Goal: Check status: Check status

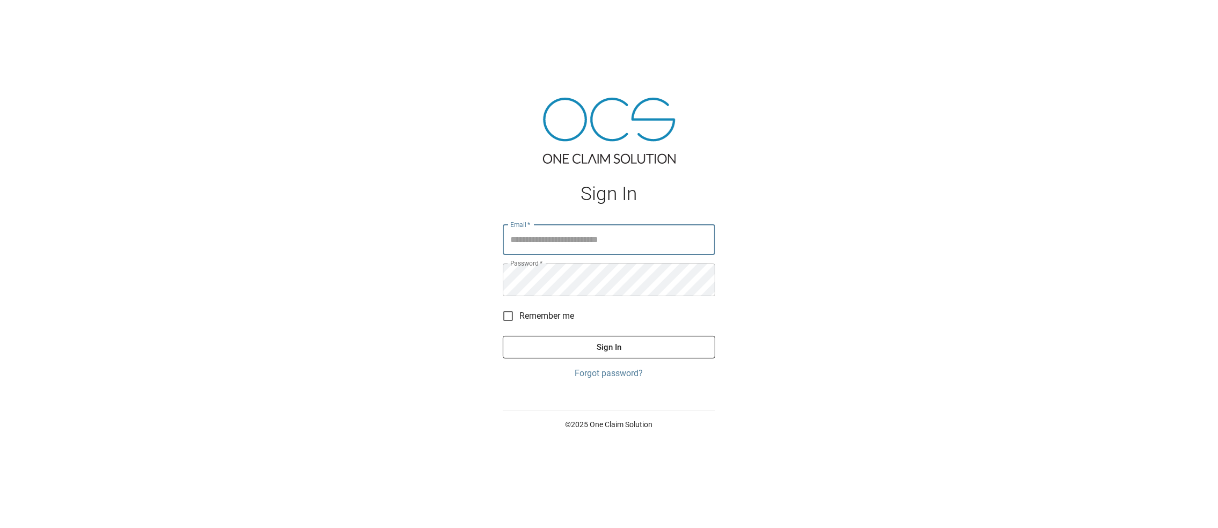
type input "**********"
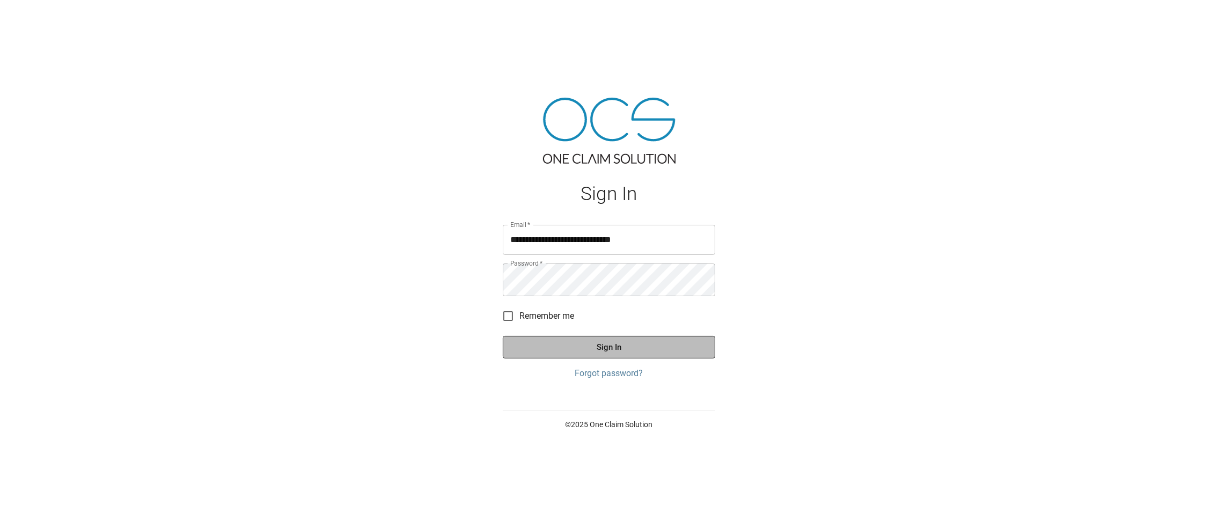
click at [617, 355] on button "Sign In" at bounding box center [609, 347] width 212 height 23
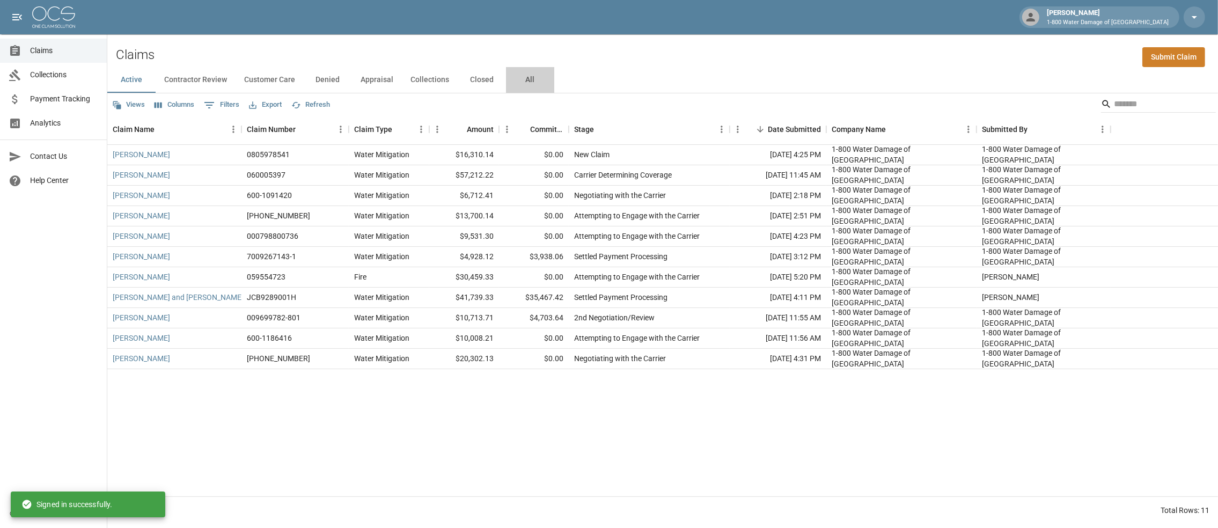
click at [554, 82] on button "All" at bounding box center [530, 80] width 48 height 26
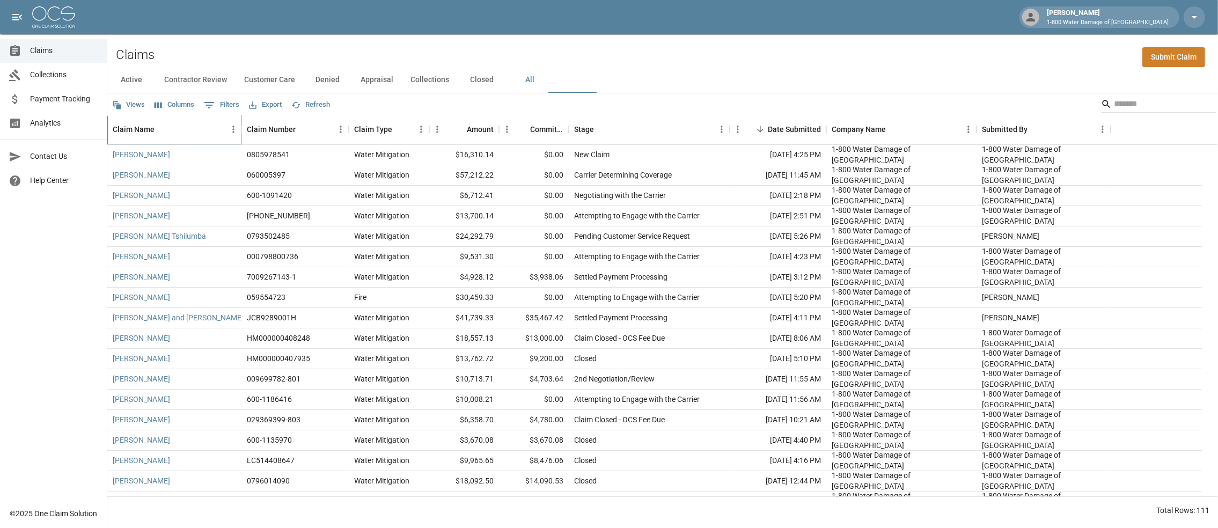
click at [154, 139] on div "Claim Name" at bounding box center [134, 129] width 42 height 30
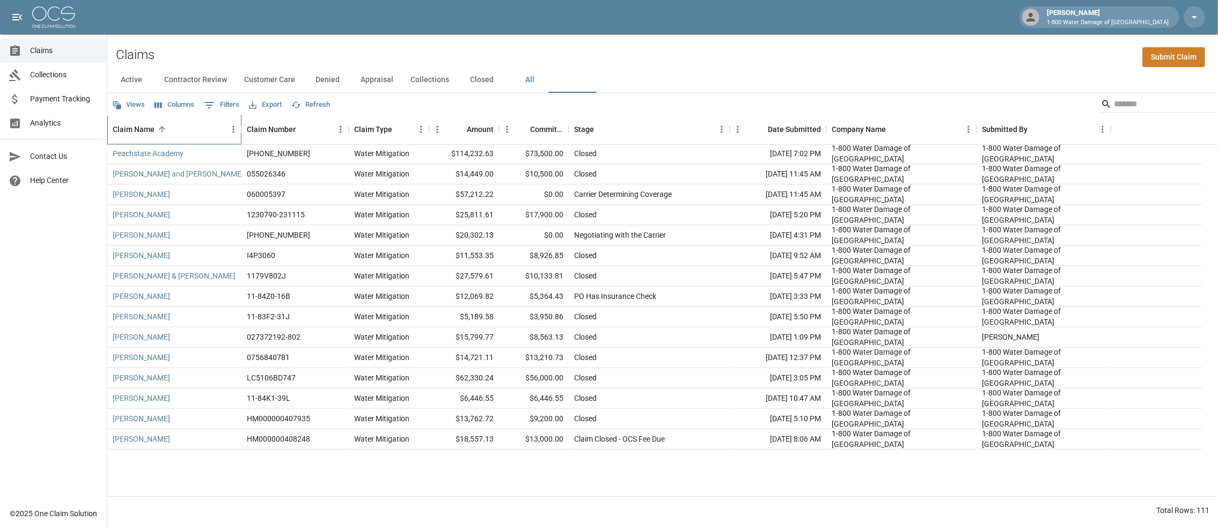
scroll to position [1913, 0]
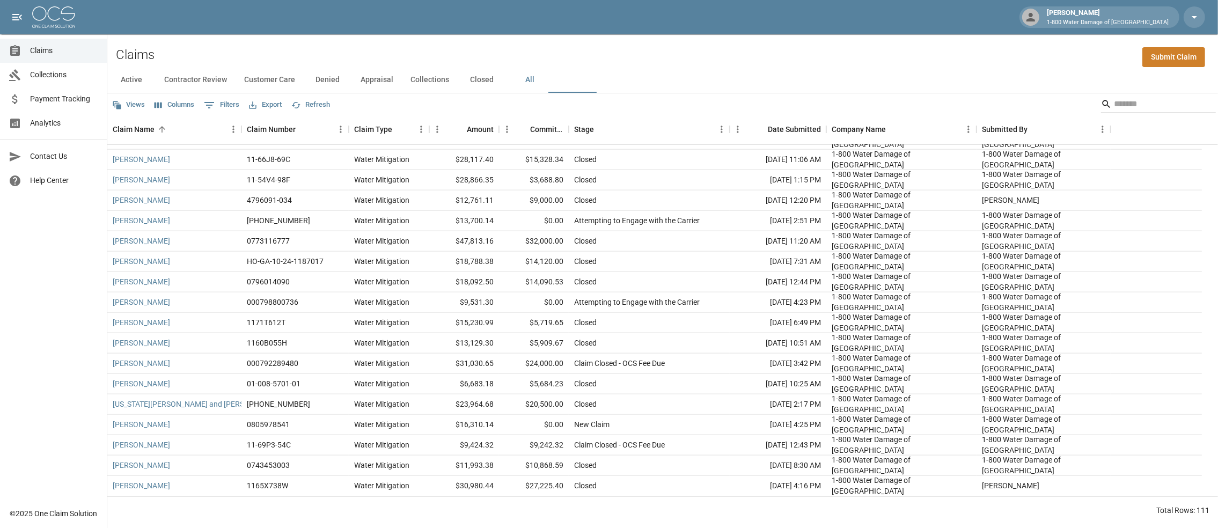
click at [506, 79] on button "Closed" at bounding box center [482, 80] width 48 height 26
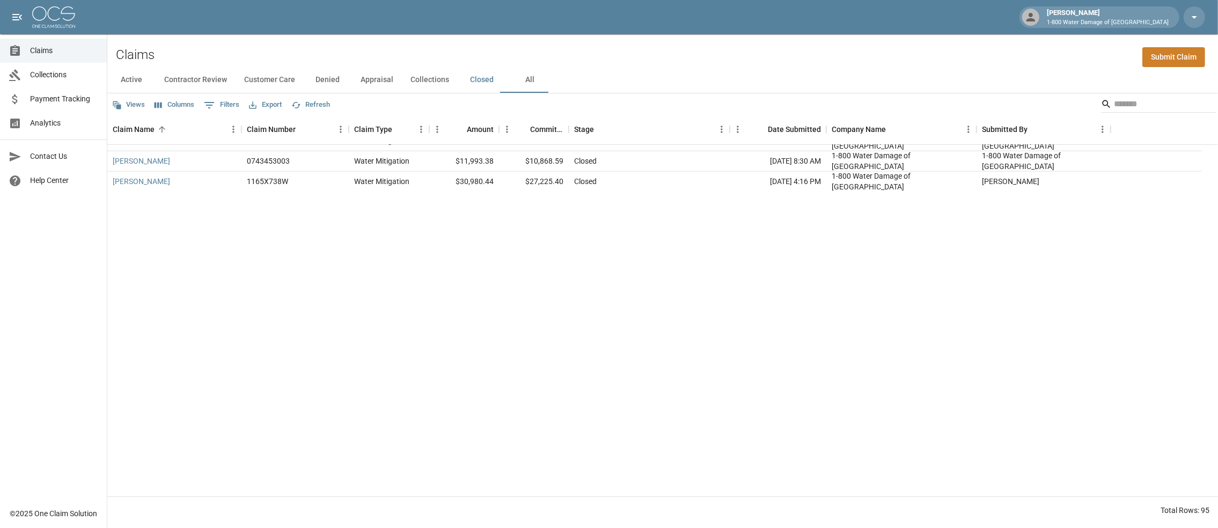
scroll to position [1584, 0]
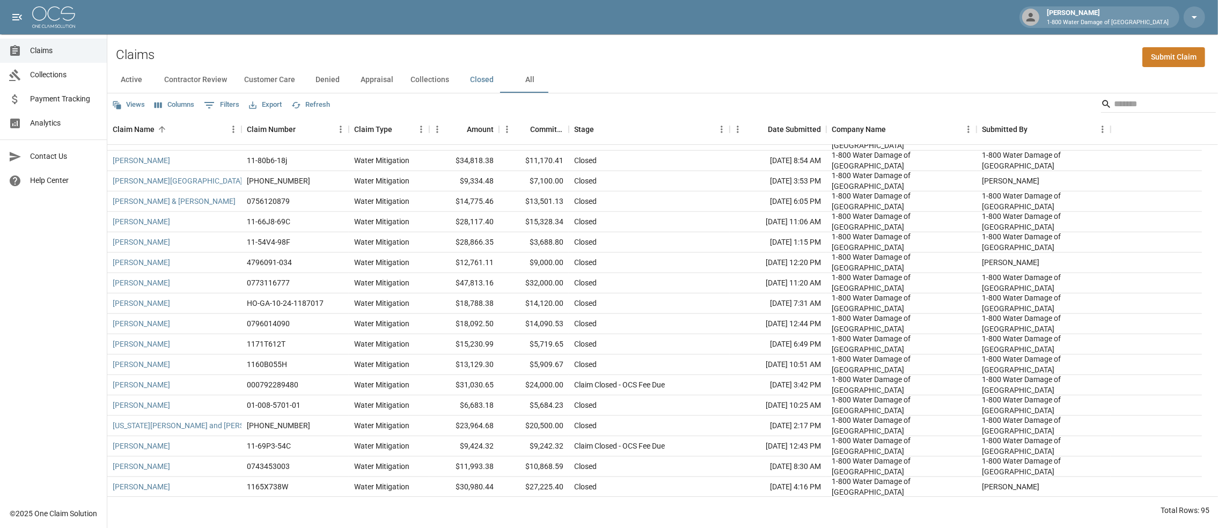
click at [122, 81] on button "Active" at bounding box center [131, 80] width 48 height 26
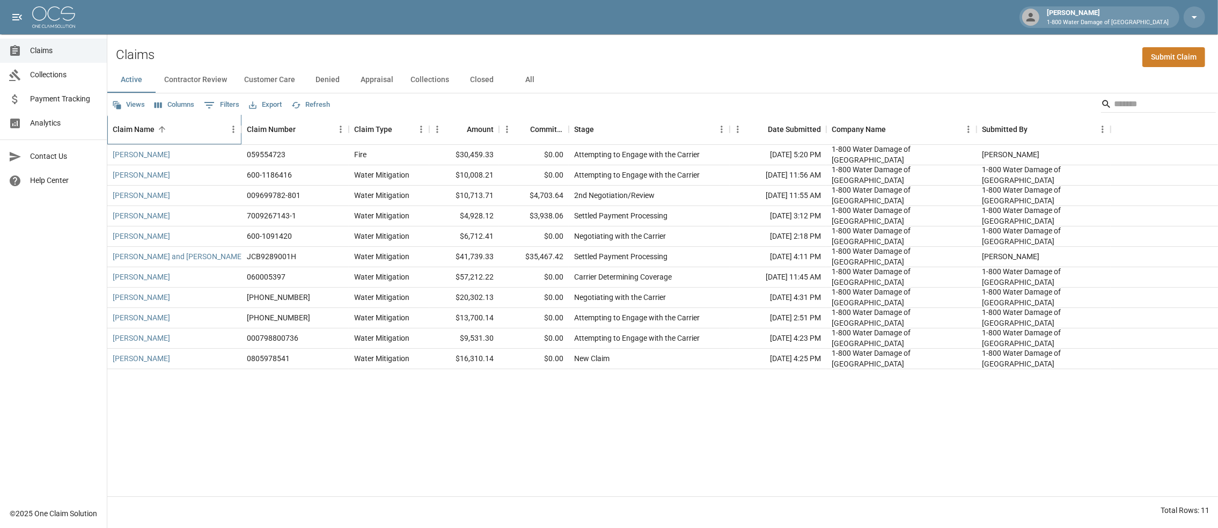
click at [135, 134] on div "Claim Name" at bounding box center [134, 129] width 42 height 30
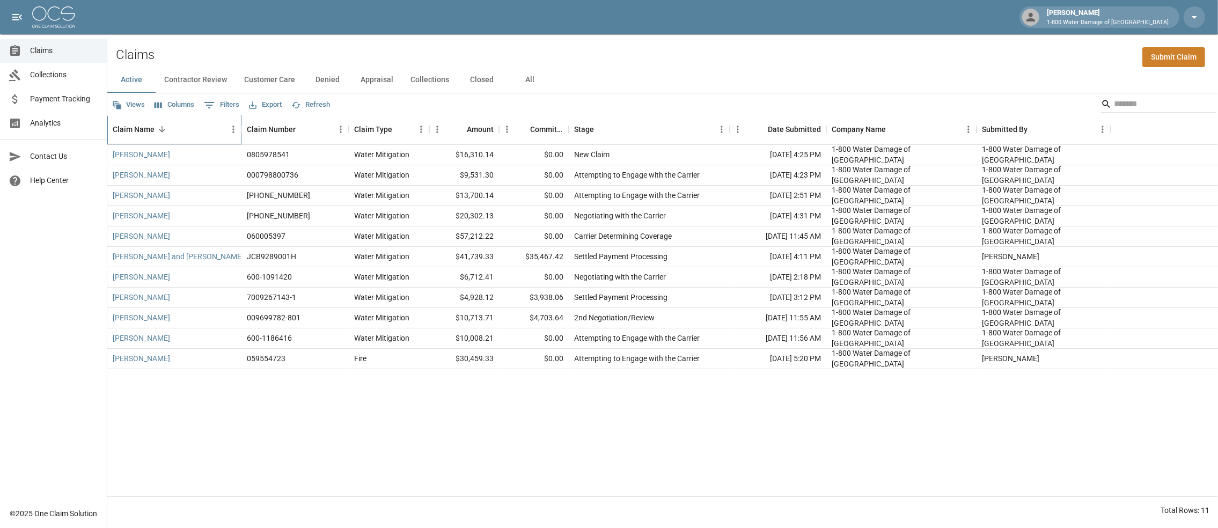
click at [136, 134] on div "Claim Name" at bounding box center [134, 129] width 42 height 30
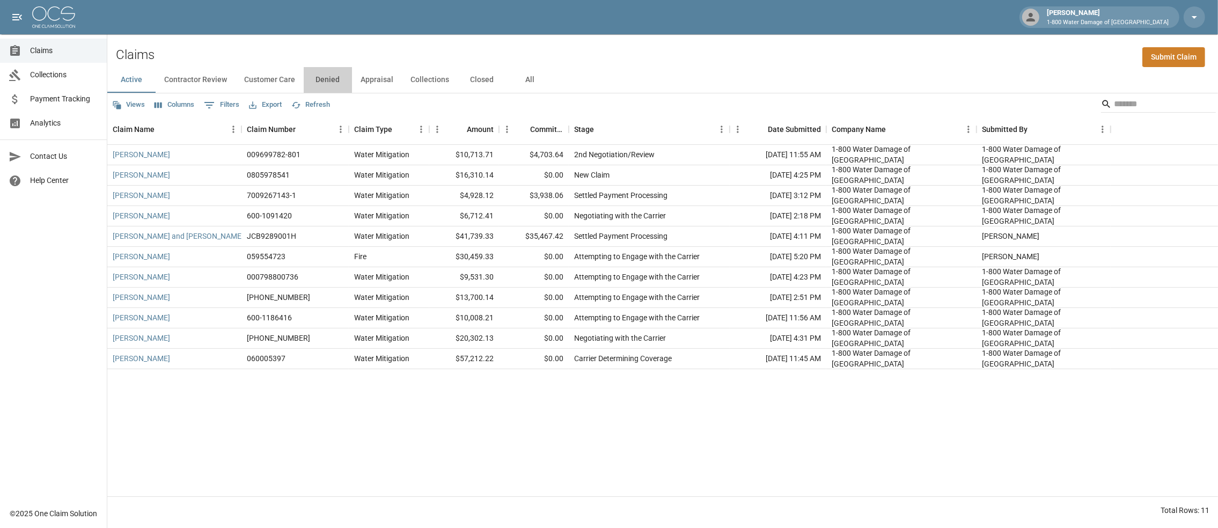
click at [352, 85] on button "Denied" at bounding box center [328, 80] width 48 height 26
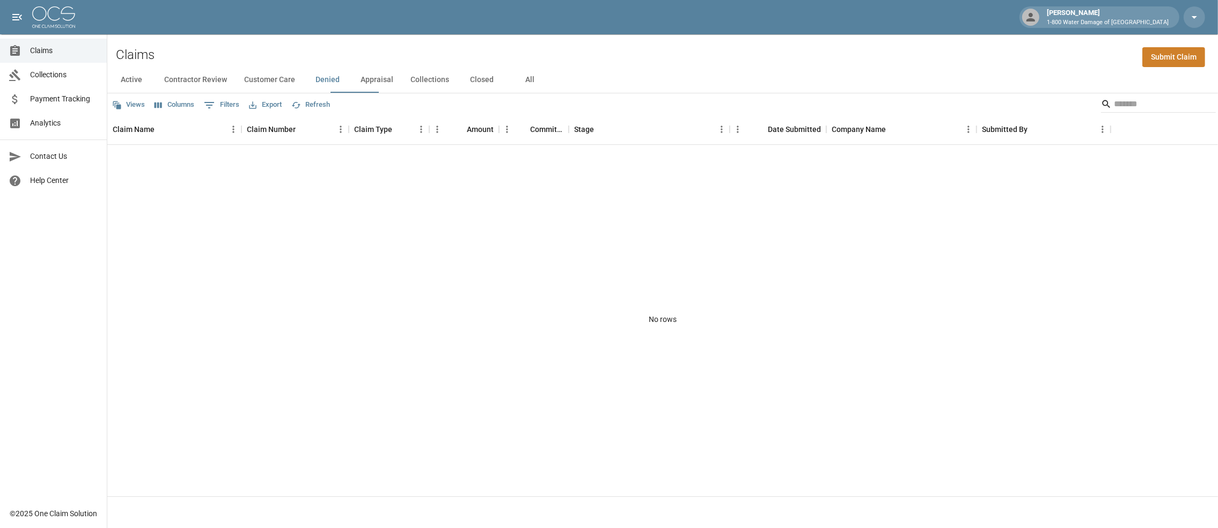
click at [554, 88] on button "All" at bounding box center [530, 80] width 48 height 26
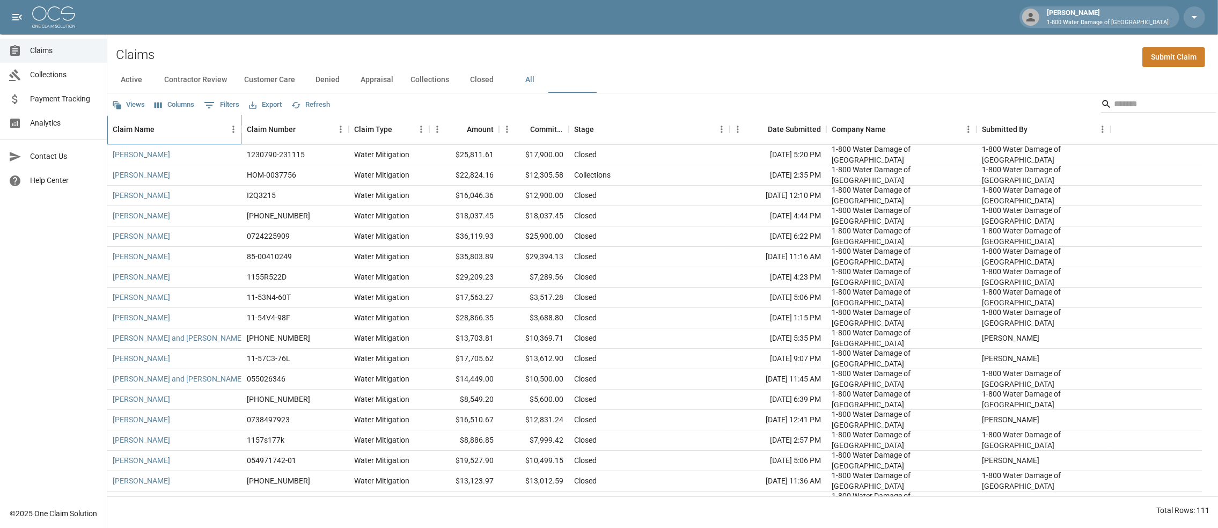
click at [147, 137] on div "Claim Name" at bounding box center [134, 129] width 42 height 30
